Goal: Task Accomplishment & Management: Use online tool/utility

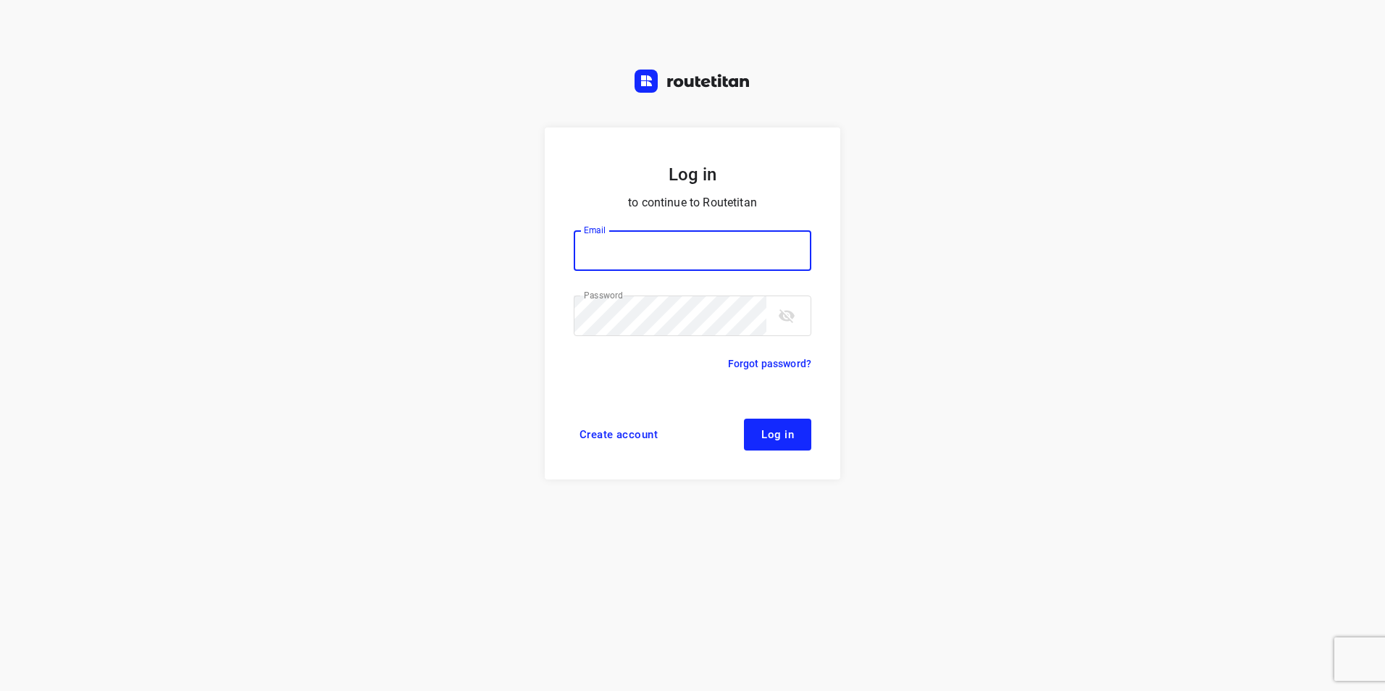
type input "[EMAIL_ADDRESS][DOMAIN_NAME]"
click at [760, 435] on button "Log in" at bounding box center [777, 435] width 67 height 32
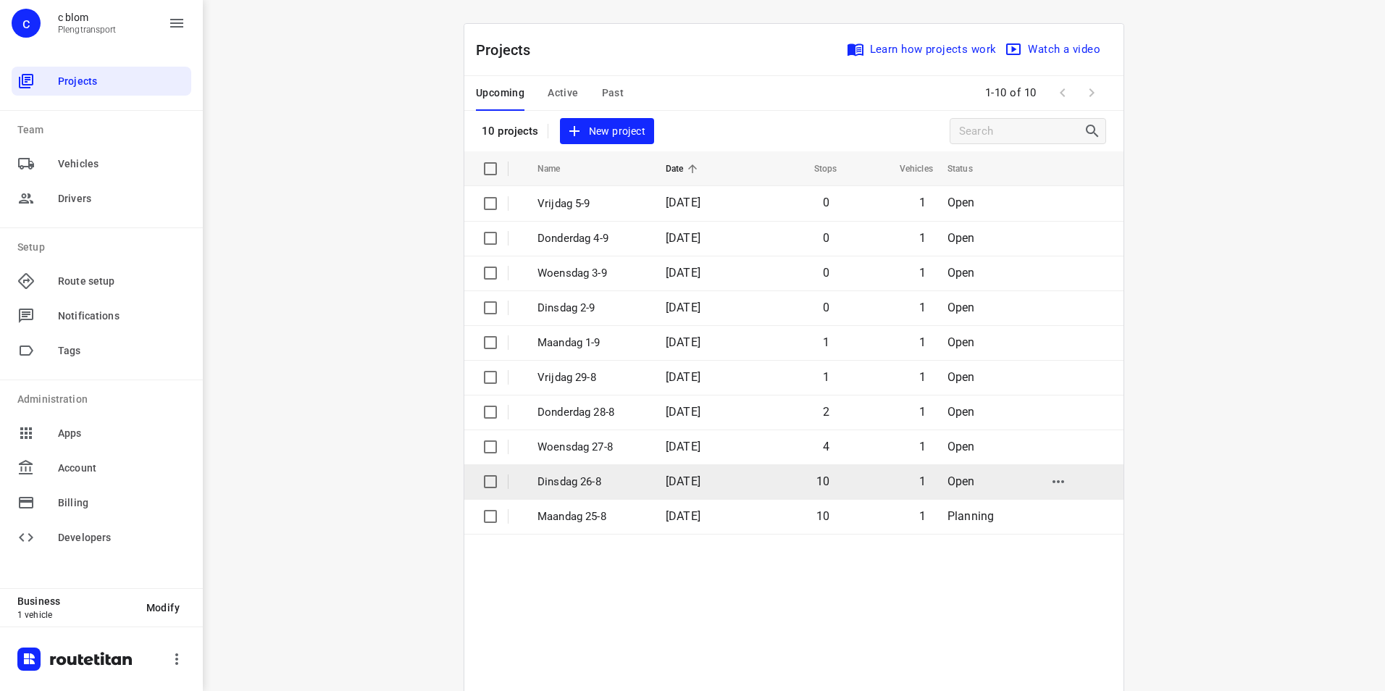
click at [750, 480] on td "10" at bounding box center [793, 481] width 93 height 35
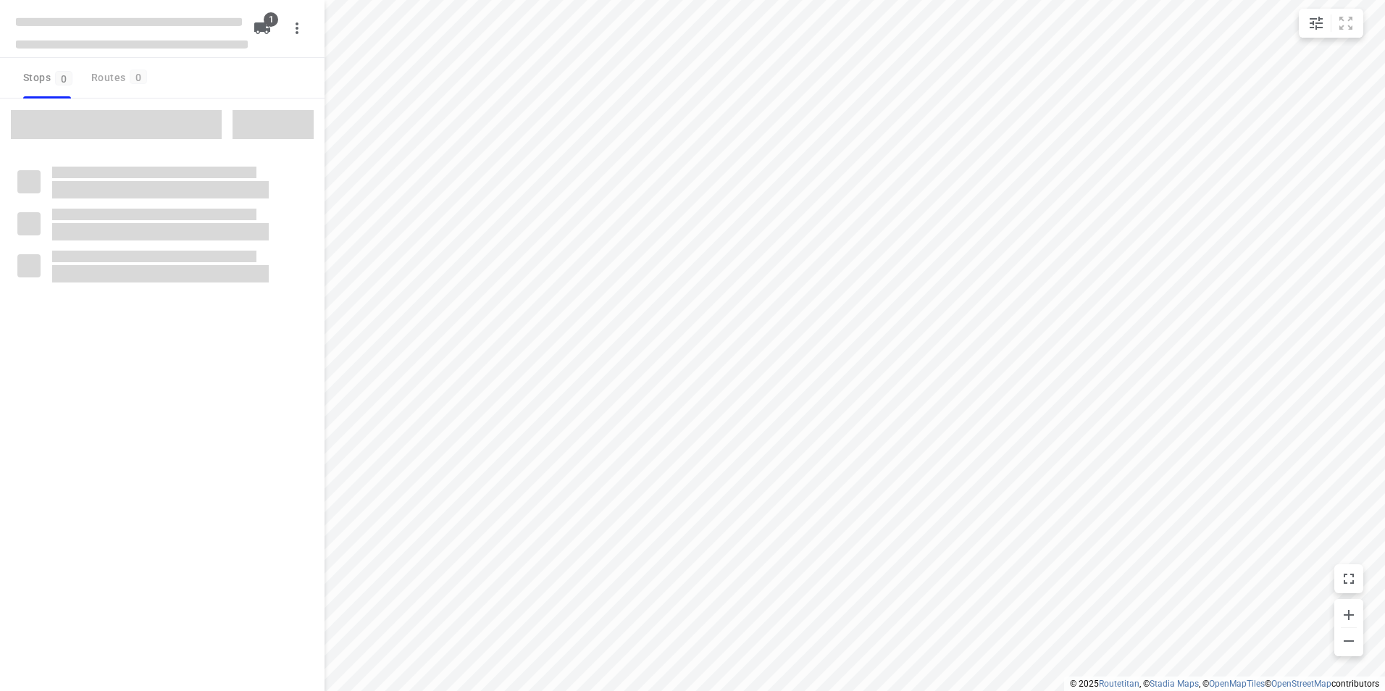
type input "distance"
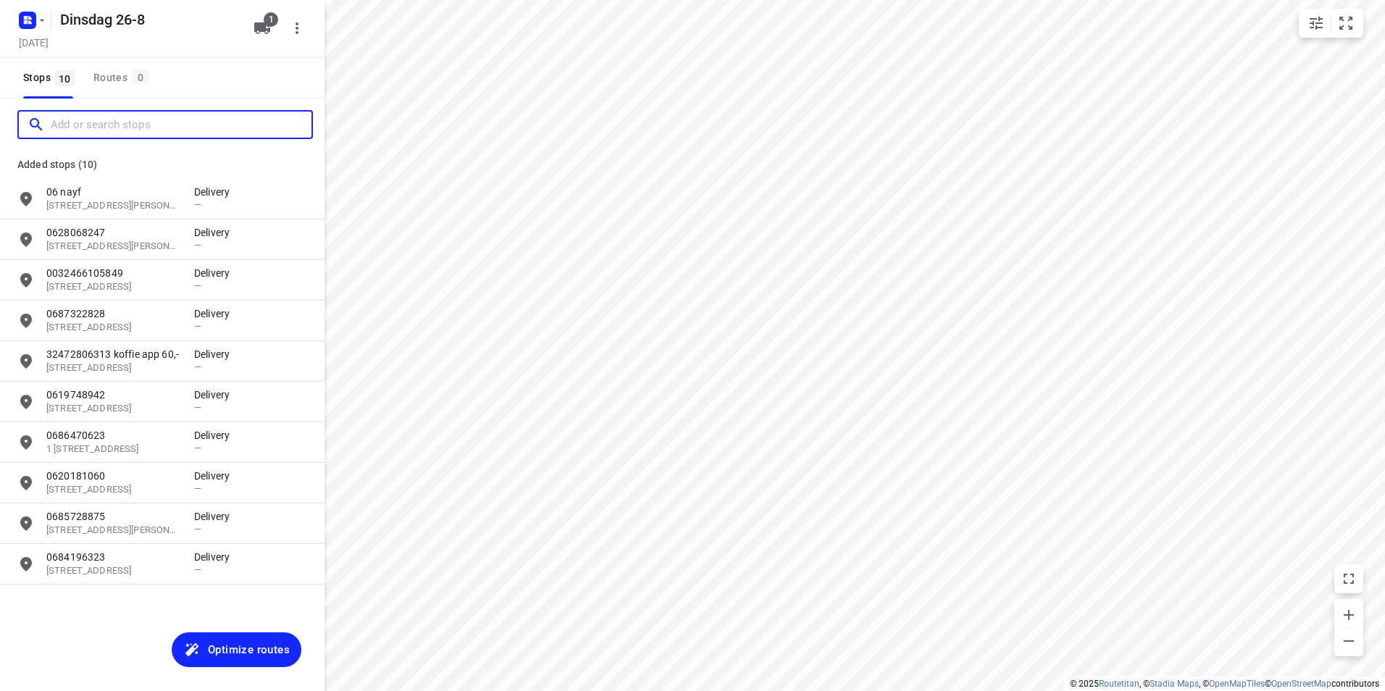
click at [128, 132] on input "Add or search stops" at bounding box center [181, 125] width 261 height 22
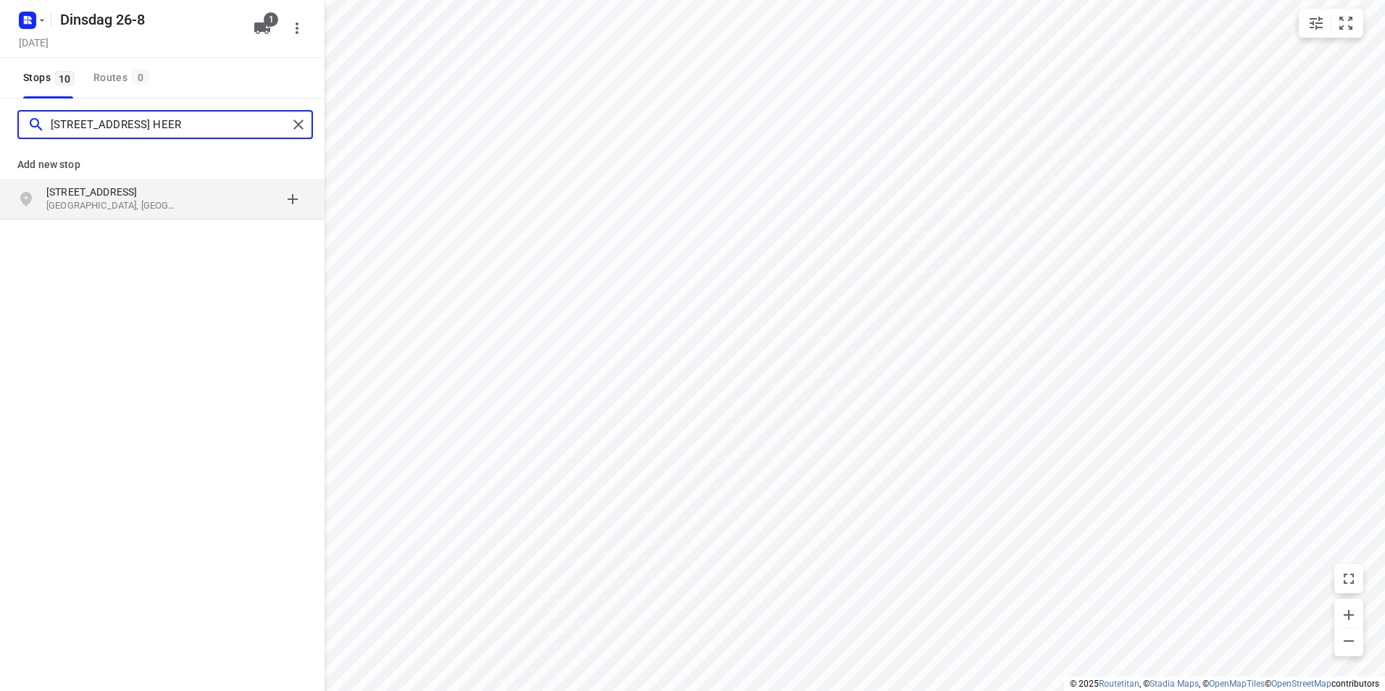
type input "[STREET_ADDRESS] HEER"
click at [151, 198] on p "[STREET_ADDRESS]" at bounding box center [112, 192] width 133 height 14
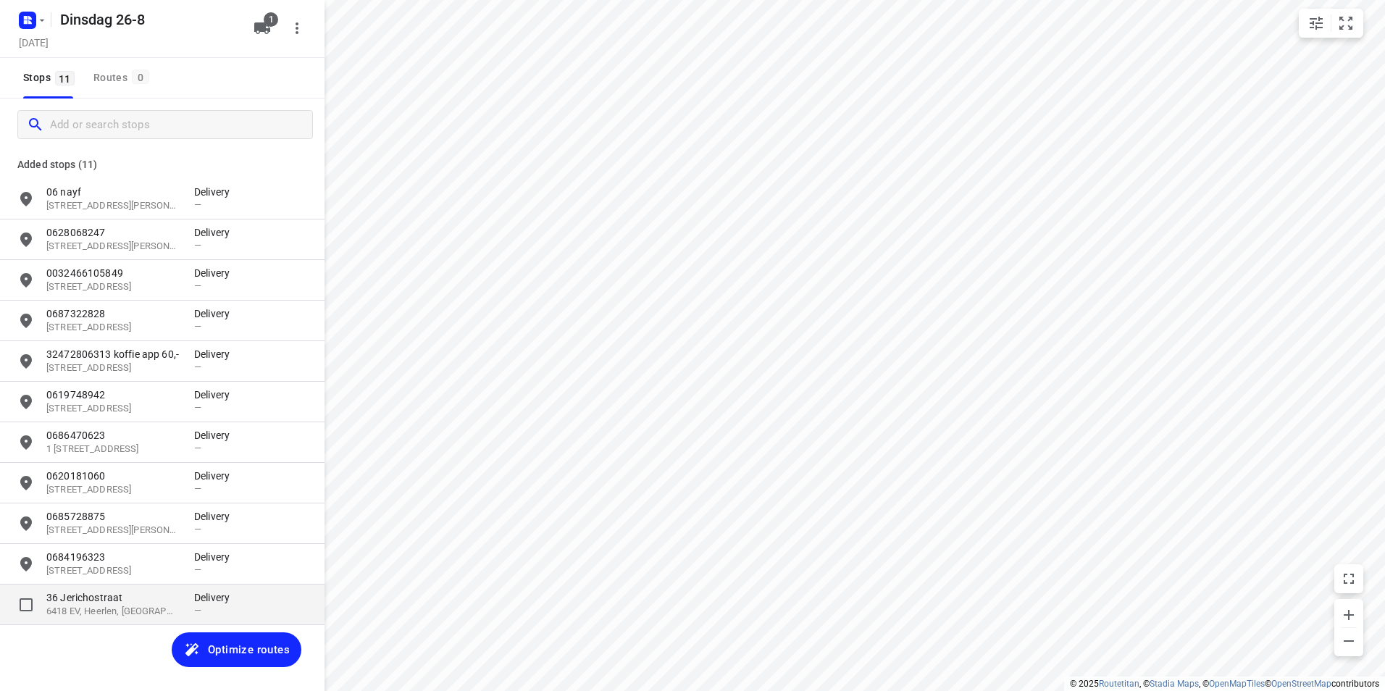
click at [113, 600] on p "36 Jerichostraat" at bounding box center [112, 597] width 133 height 14
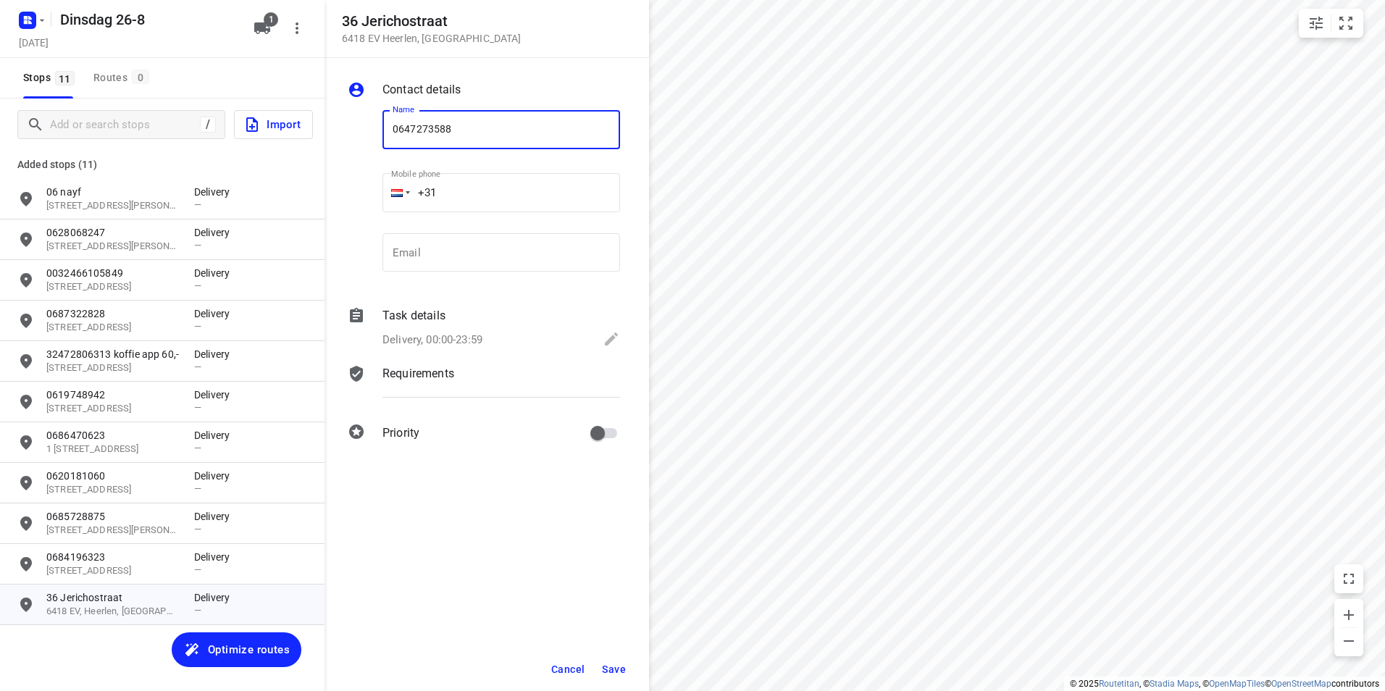
type input "0647273588"
click at [614, 671] on span "Save" at bounding box center [614, 669] width 24 height 12
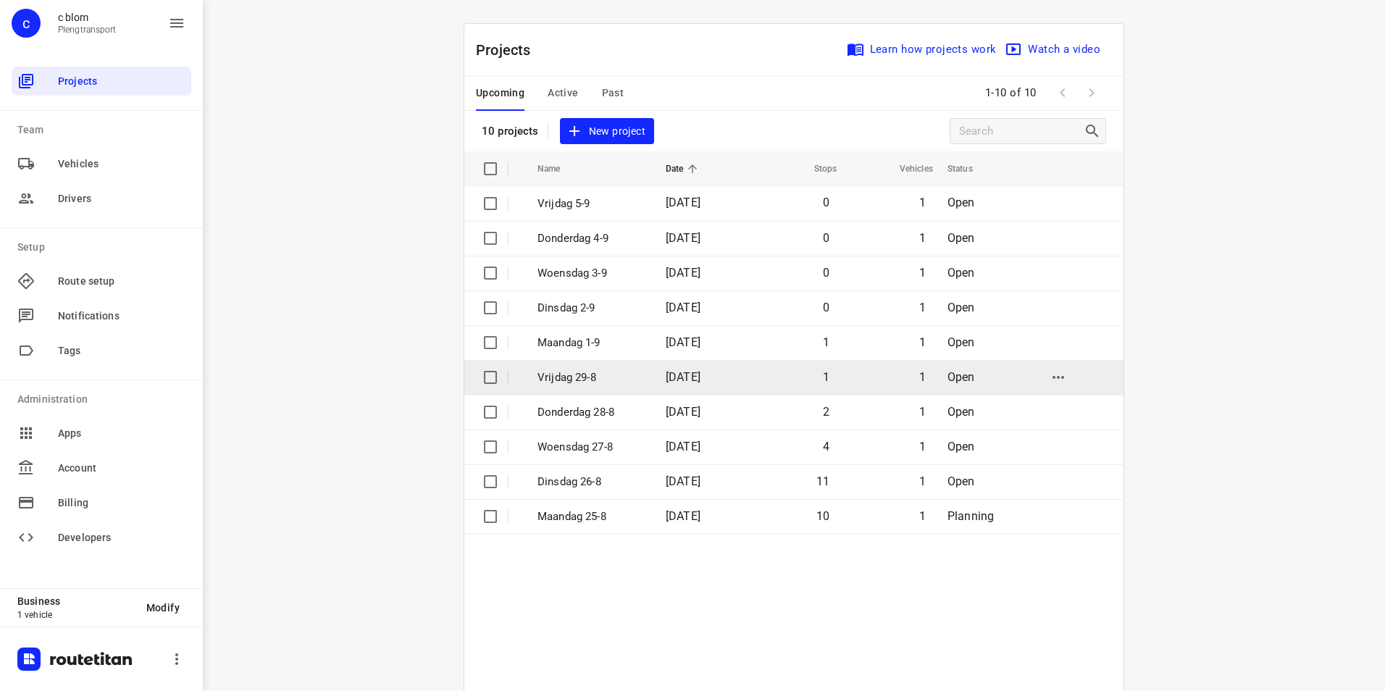
click at [595, 381] on p "Vrijdag 29-8" at bounding box center [590, 377] width 106 height 17
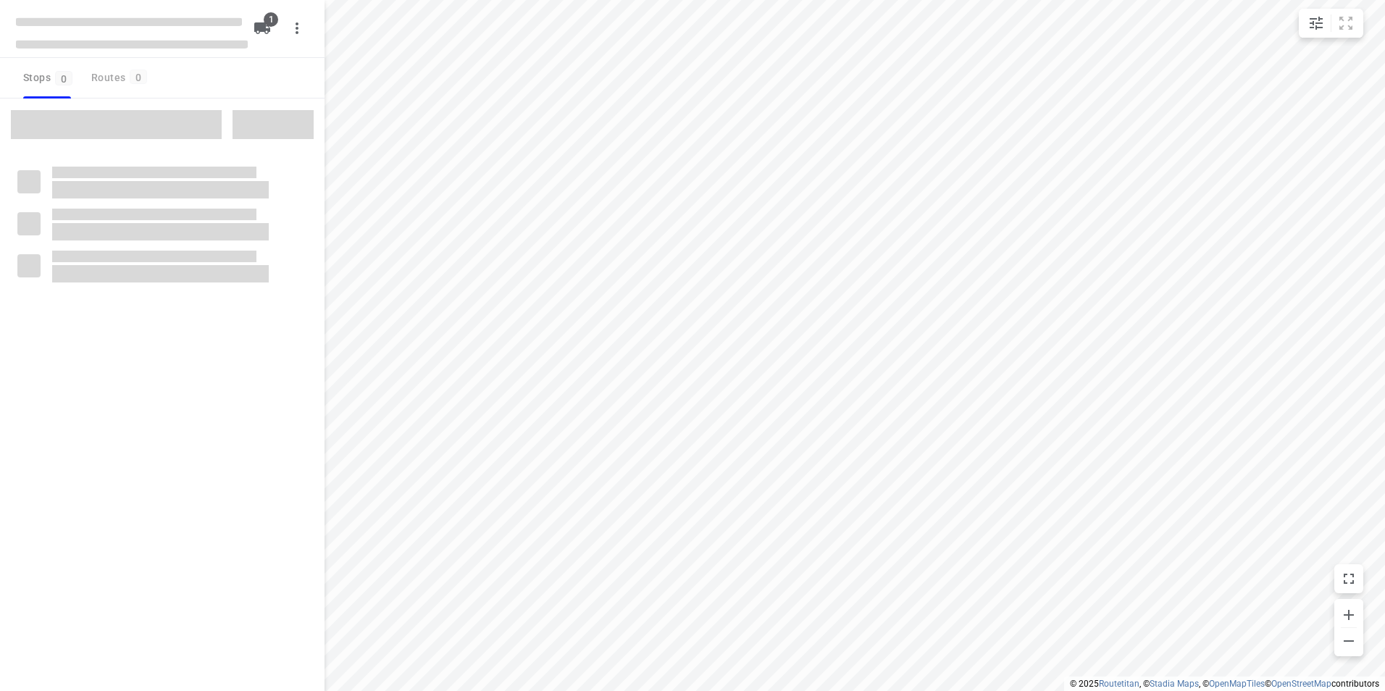
type input "distance"
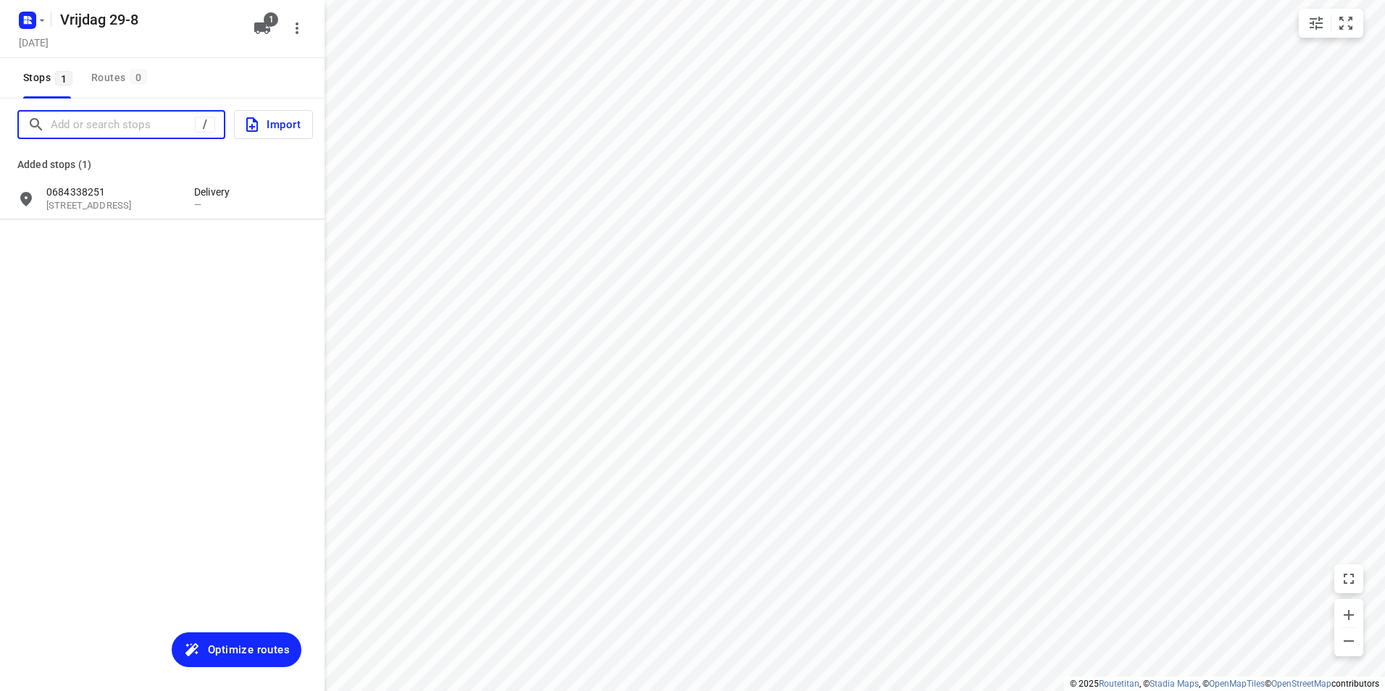
click at [126, 133] on input "Add or search stops" at bounding box center [123, 125] width 144 height 22
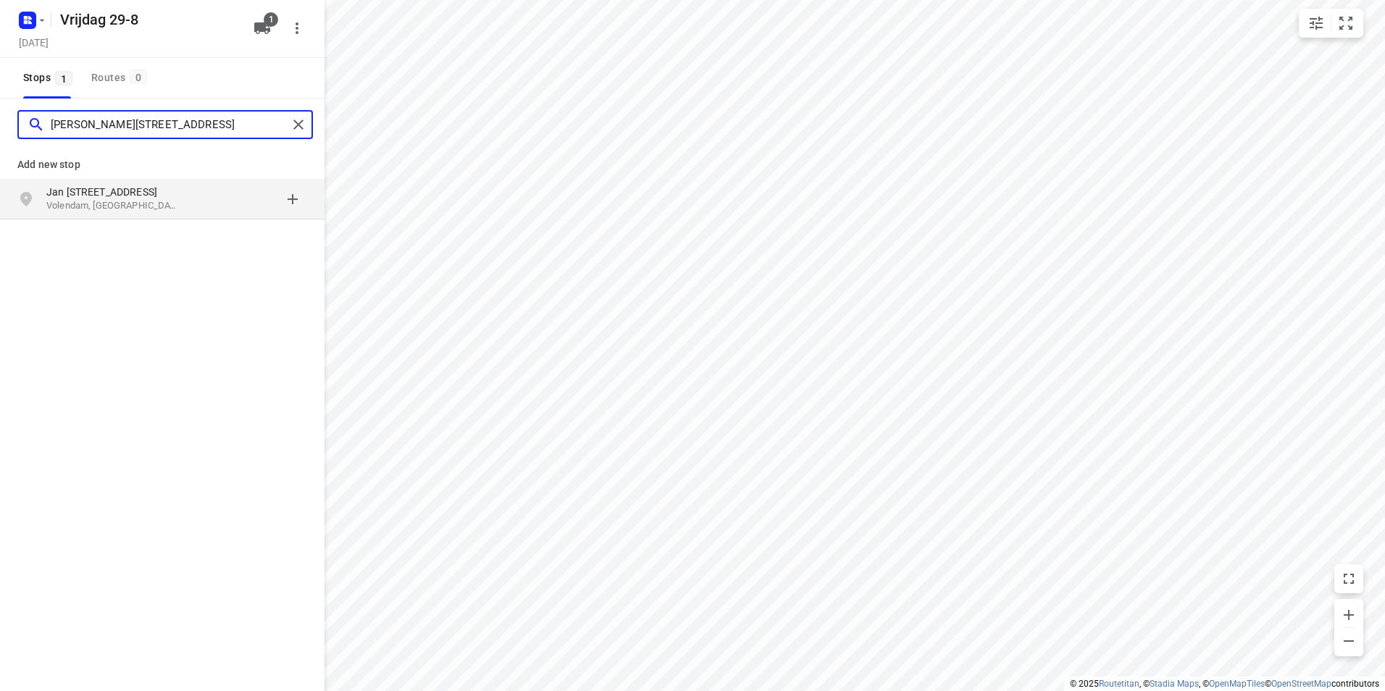
type input "[PERSON_NAME][STREET_ADDRESS]"
click at [106, 207] on p "Volendam, [GEOGRAPHIC_DATA]" at bounding box center [112, 206] width 133 height 14
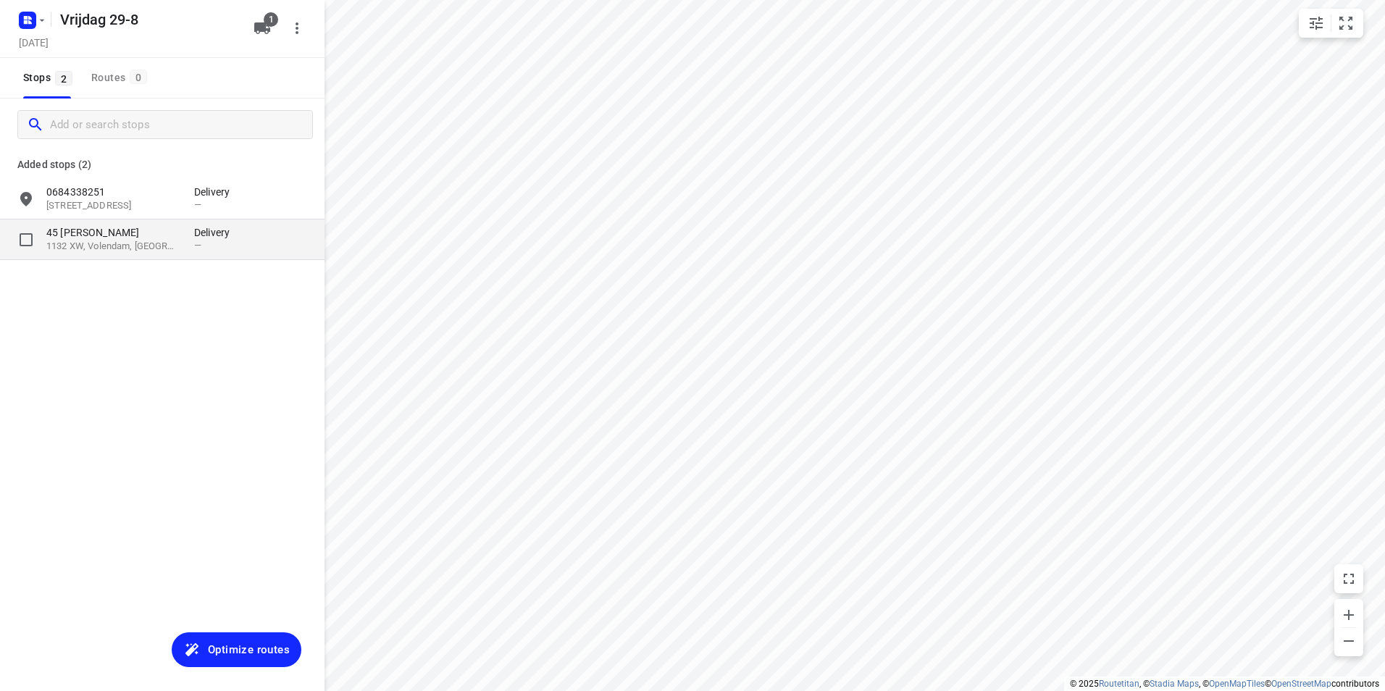
click at [134, 249] on p "1132 XW, Volendam, [GEOGRAPHIC_DATA]" at bounding box center [112, 247] width 133 height 14
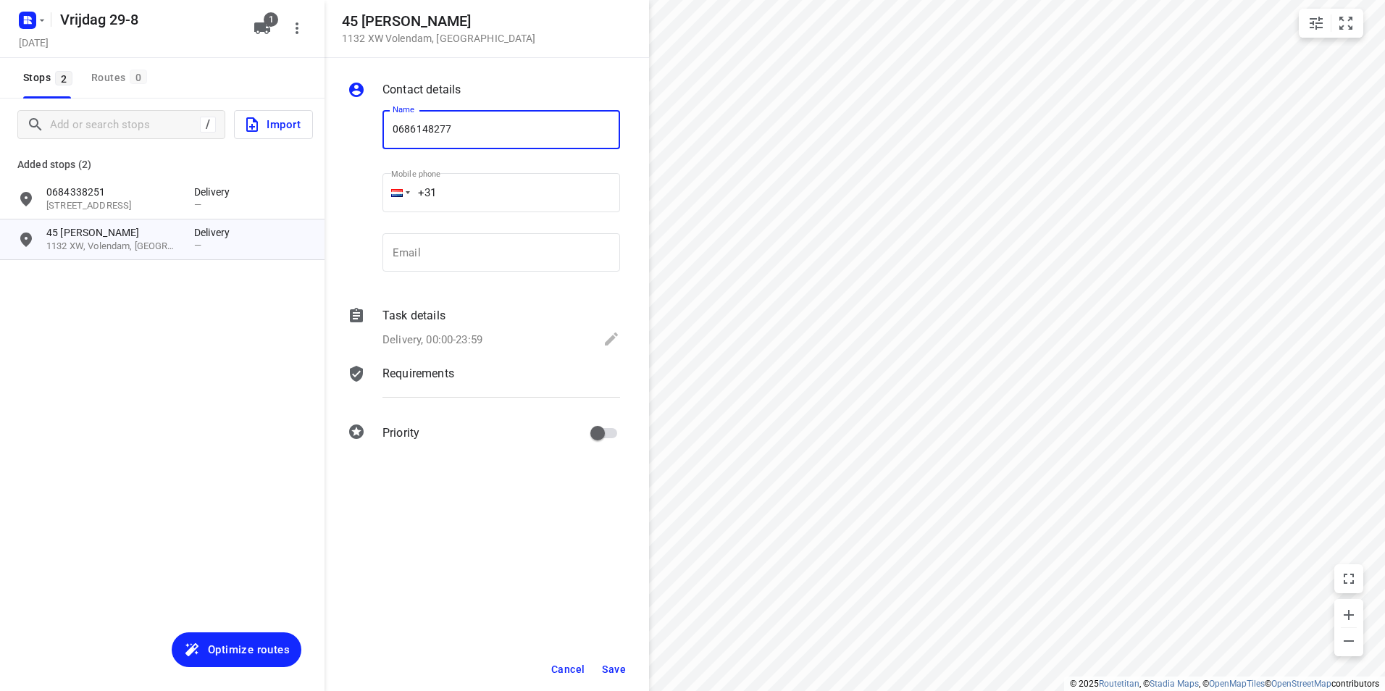
type input "0686148277"
click at [610, 669] on span "Save" at bounding box center [614, 669] width 24 height 12
